Goal: Obtain resource: Download file/media

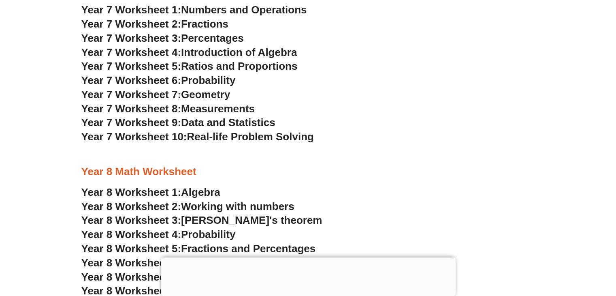
scroll to position [2485, 0]
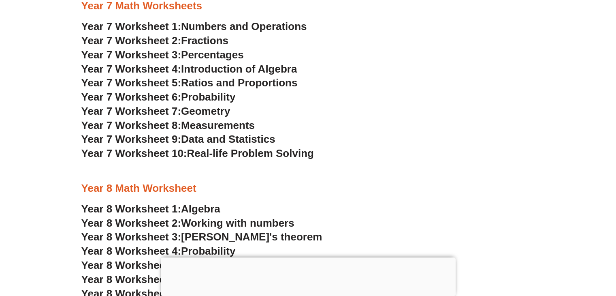
click at [131, 206] on span "Year 8 Worksheet 1:" at bounding box center [131, 209] width 100 height 12
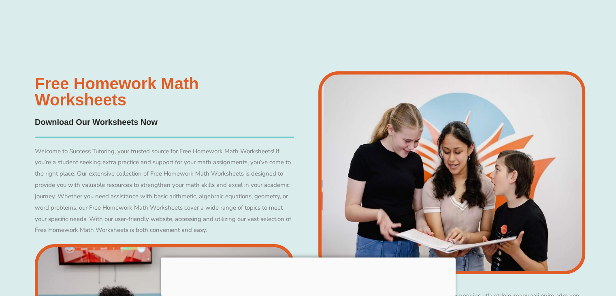
scroll to position [2554, 0]
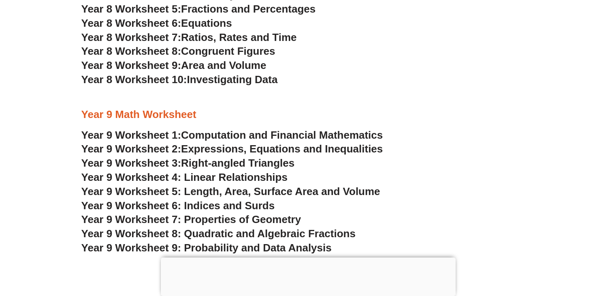
scroll to position [2811, 0]
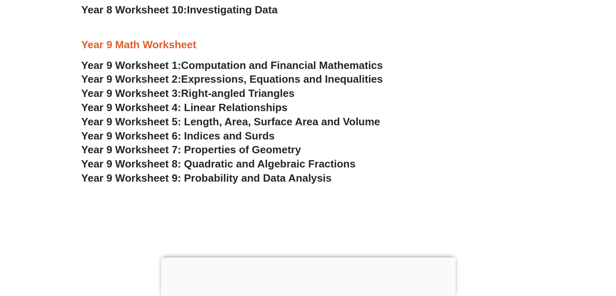
click at [198, 162] on span "Year 9 Worksheet 8: Quadratic and Algebraic Fractions" at bounding box center [218, 164] width 274 height 12
click at [230, 81] on span "Expressions, Equations and Inequalities" at bounding box center [282, 79] width 202 height 12
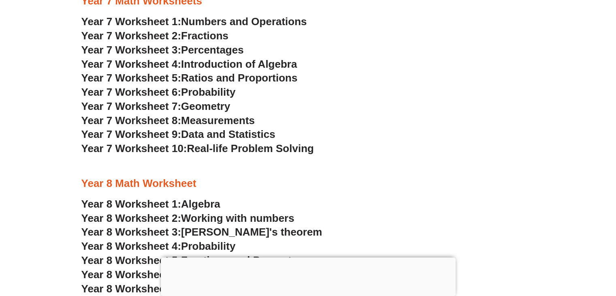
scroll to position [2490, 0]
click at [161, 65] on span "Year 7 Worksheet 4:" at bounding box center [131, 64] width 100 height 12
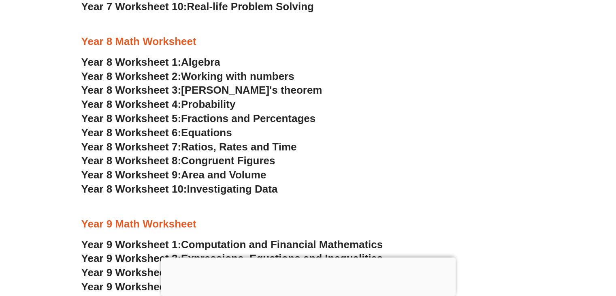
scroll to position [2632, 0]
click at [146, 75] on span "Year 8 Worksheet 2:" at bounding box center [131, 76] width 100 height 12
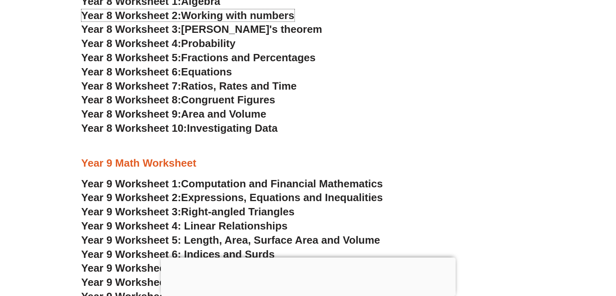
scroll to position [2694, 0]
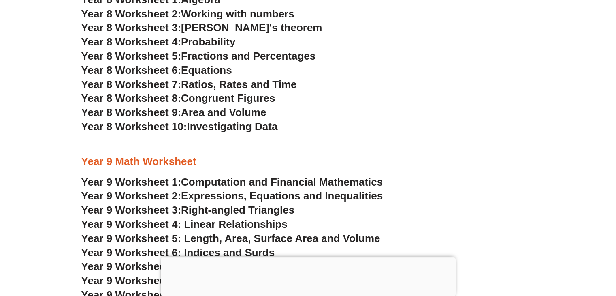
click at [159, 70] on span "Year 8 Worksheet 6:" at bounding box center [131, 70] width 100 height 12
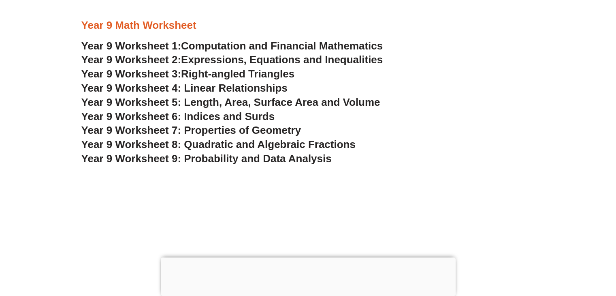
scroll to position [2832, 0]
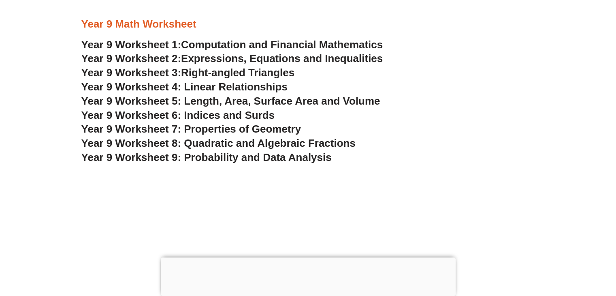
click at [172, 115] on span "Year 9 Worksheet 6: Indices and Surds" at bounding box center [178, 115] width 194 height 12
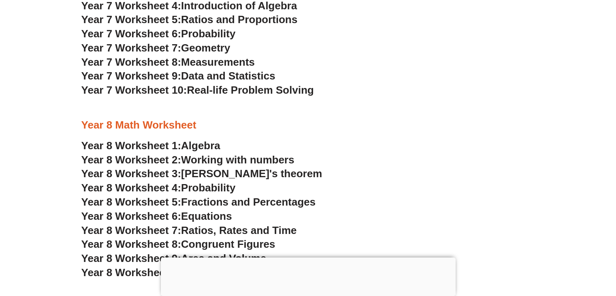
scroll to position [2545, 0]
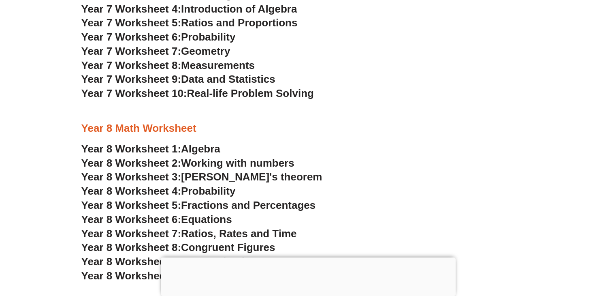
click at [177, 149] on span "Year 8 Worksheet 1:" at bounding box center [131, 149] width 100 height 12
